Goal: Check status: Check status

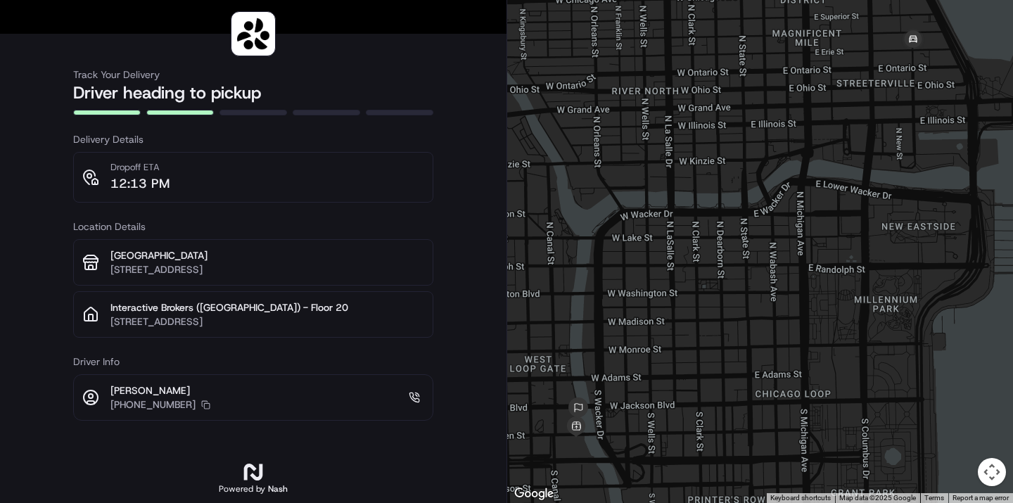
drag, startPoint x: 569, startPoint y: 347, endPoint x: 554, endPoint y: 339, distance: 16.7
click at [554, 339] on div at bounding box center [760, 251] width 506 height 503
